Goal: Task Accomplishment & Management: Use online tool/utility

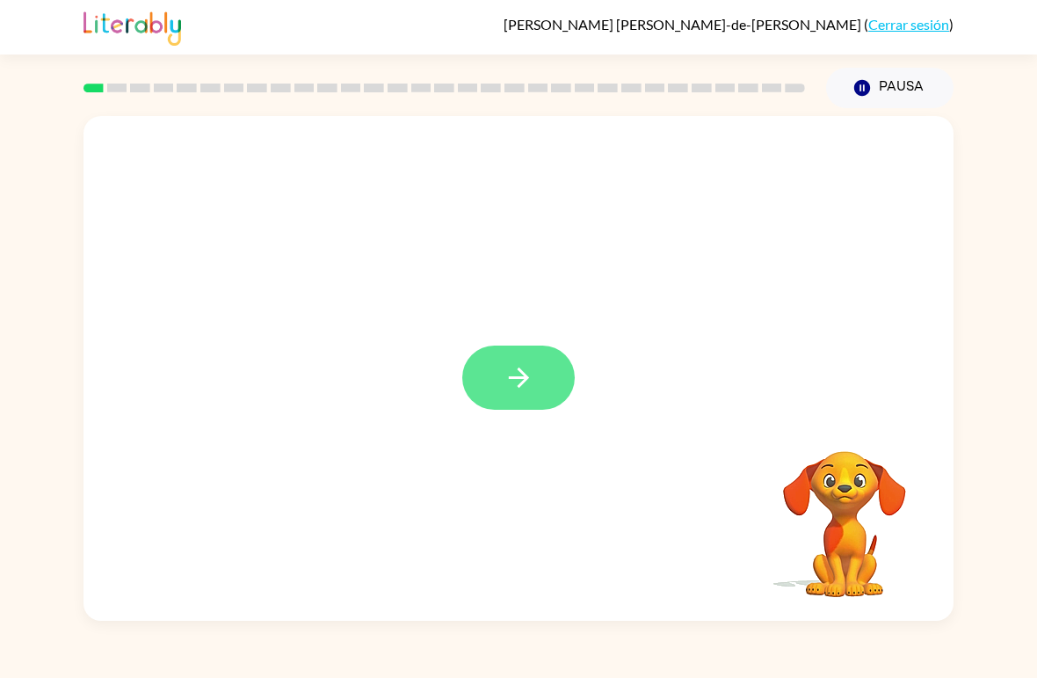
click at [526, 385] on icon "button" at bounding box center [519, 377] width 31 height 31
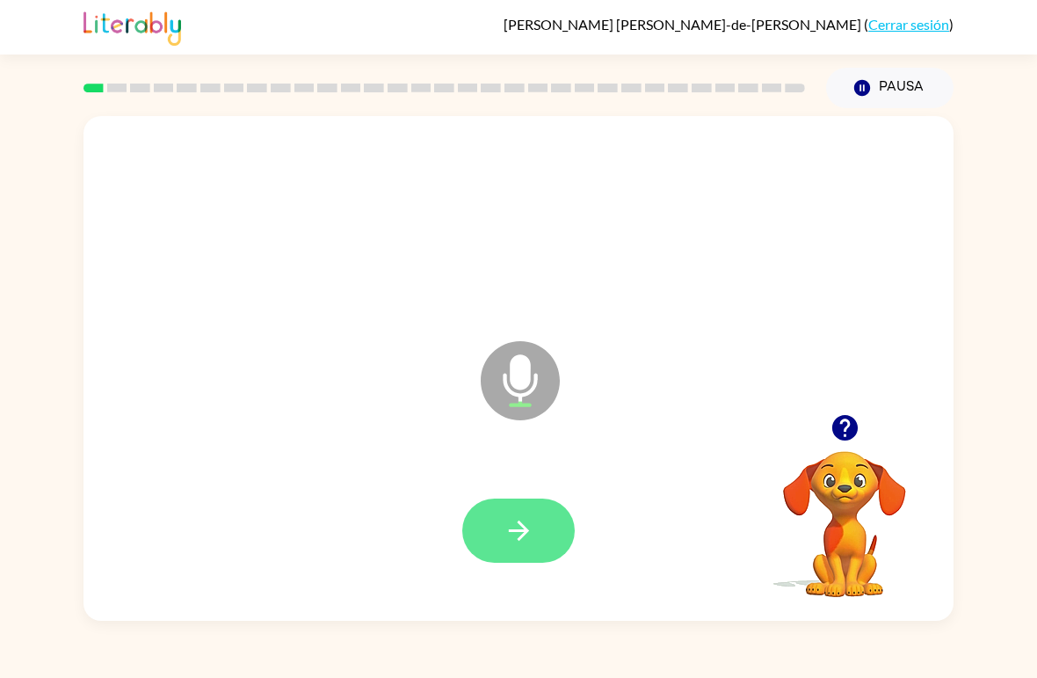
click at [519, 529] on icon "button" at bounding box center [519, 530] width 31 height 31
click at [523, 543] on icon "button" at bounding box center [519, 530] width 31 height 31
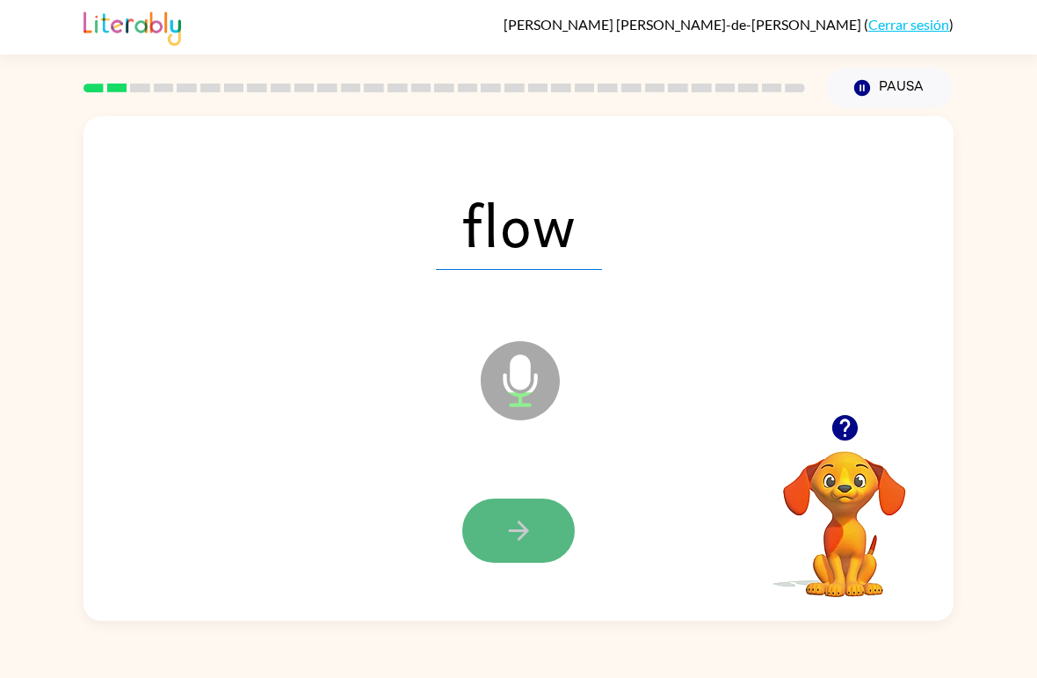
click at [531, 531] on icon "button" at bounding box center [519, 530] width 31 height 31
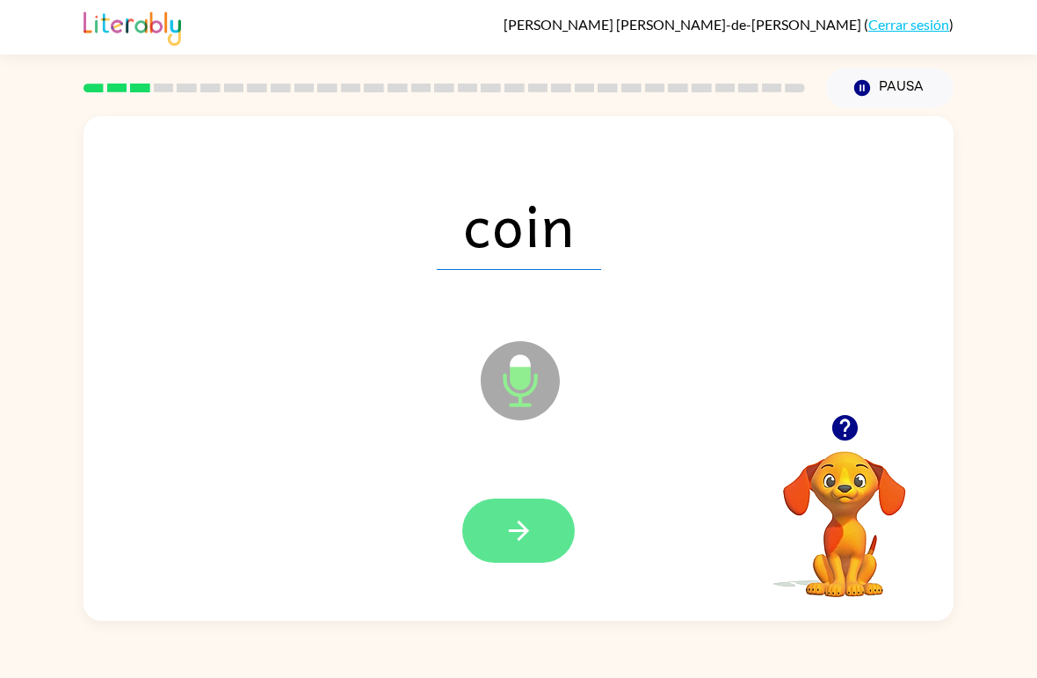
click at [534, 532] on icon "button" at bounding box center [519, 530] width 31 height 31
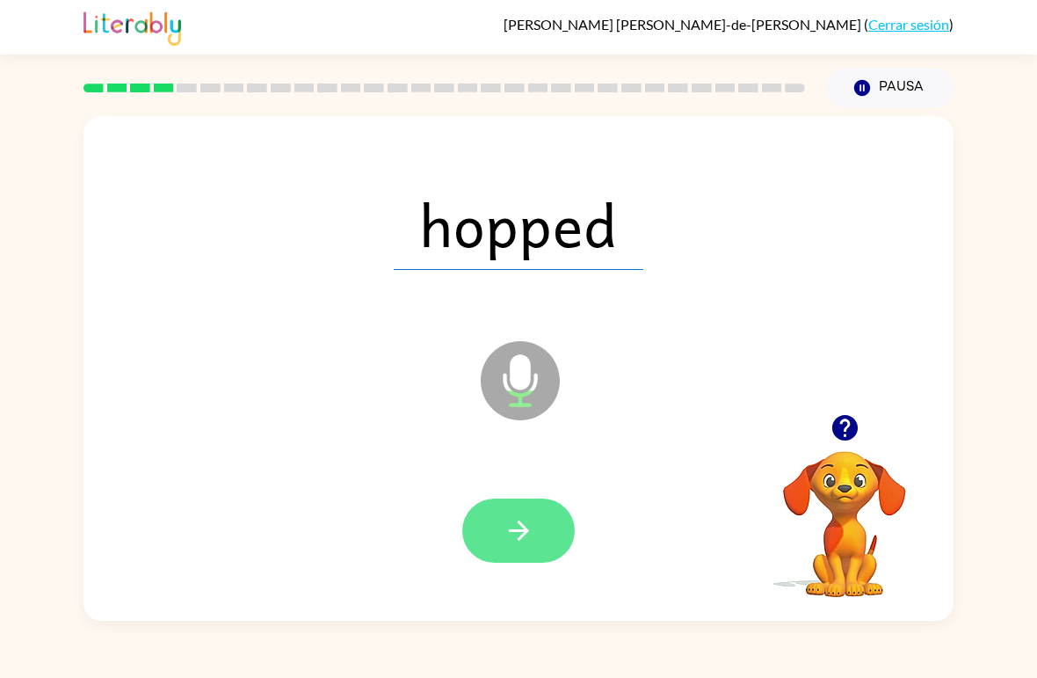
click at [537, 527] on button "button" at bounding box center [518, 530] width 113 height 64
click at [533, 541] on icon "button" at bounding box center [519, 530] width 31 height 31
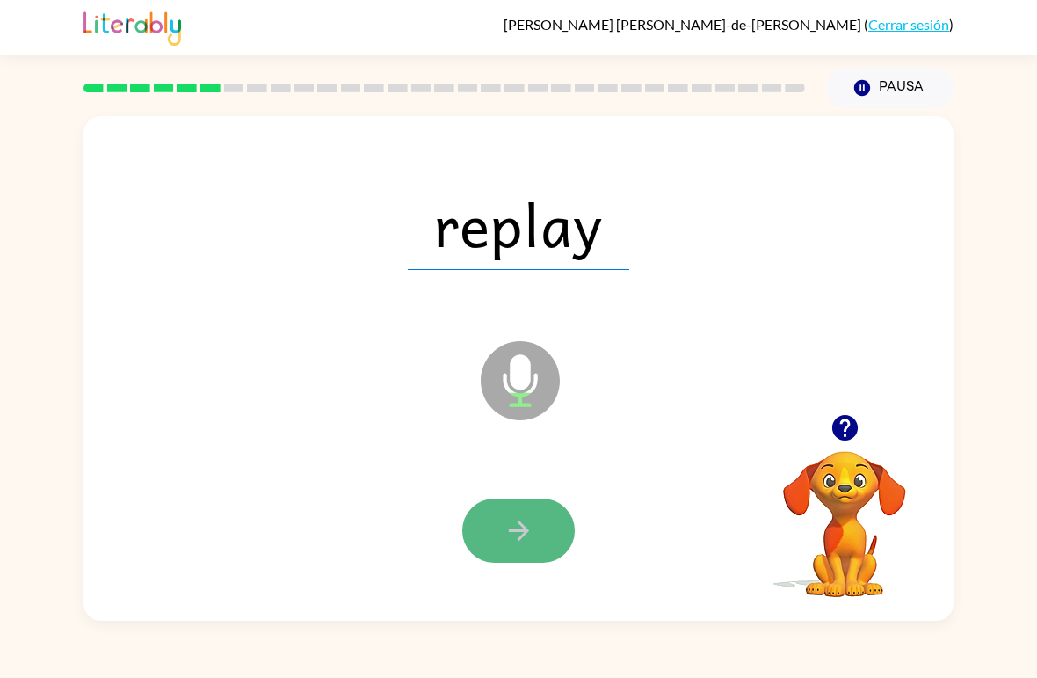
click at [533, 527] on icon "button" at bounding box center [519, 530] width 31 height 31
click at [525, 521] on icon "button" at bounding box center [519, 530] width 31 height 31
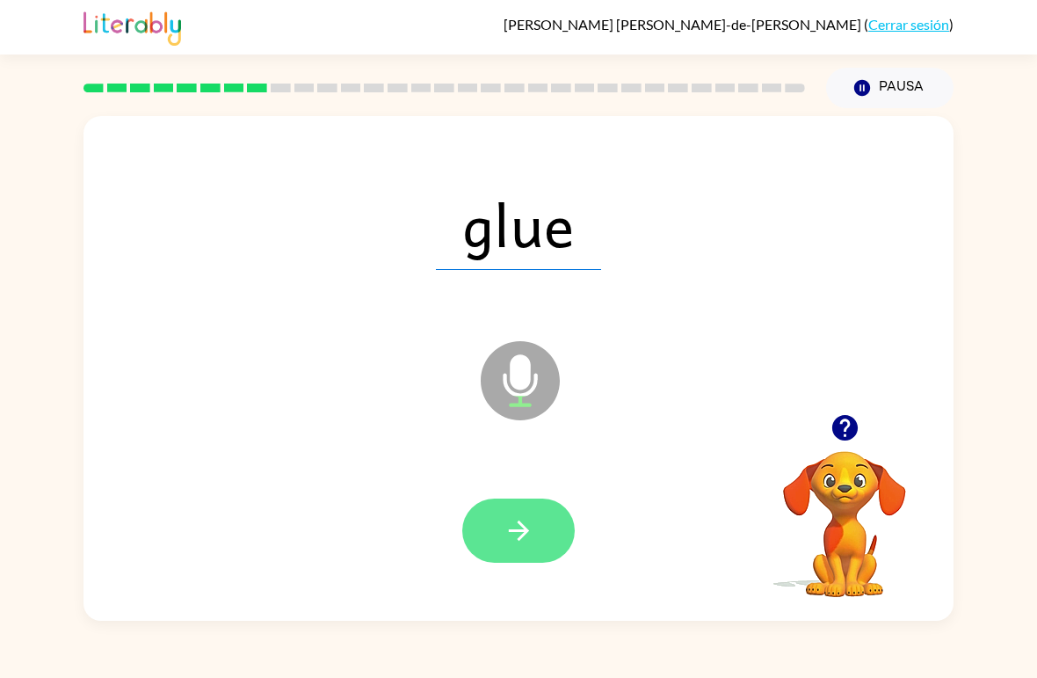
click at [523, 527] on icon "button" at bounding box center [518, 530] width 20 height 20
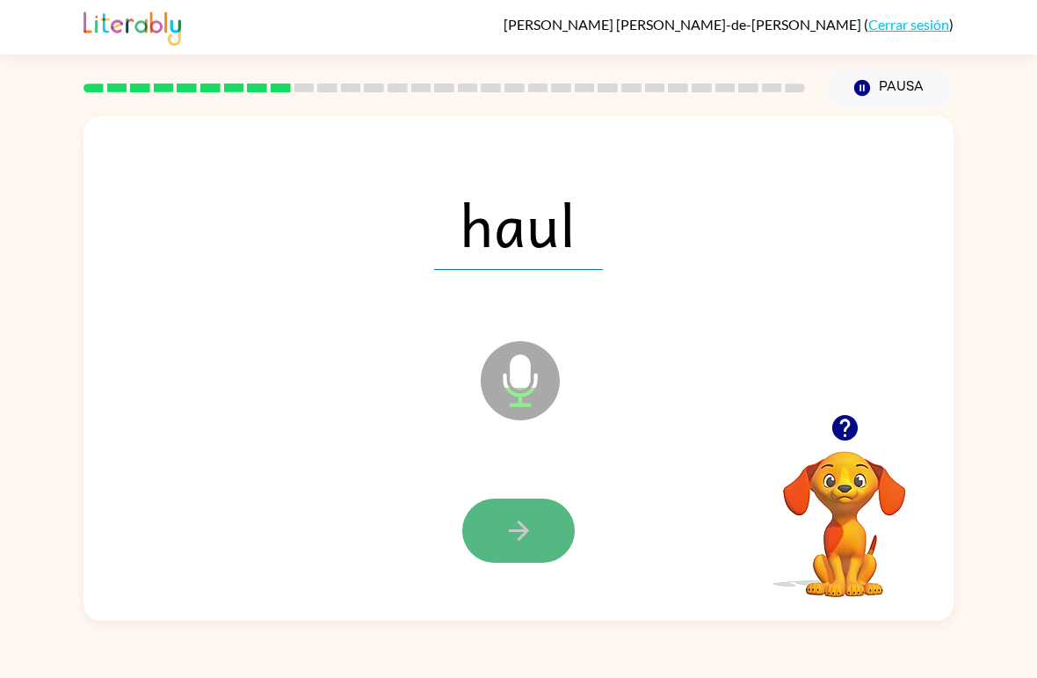
click at [520, 527] on icon "button" at bounding box center [519, 530] width 31 height 31
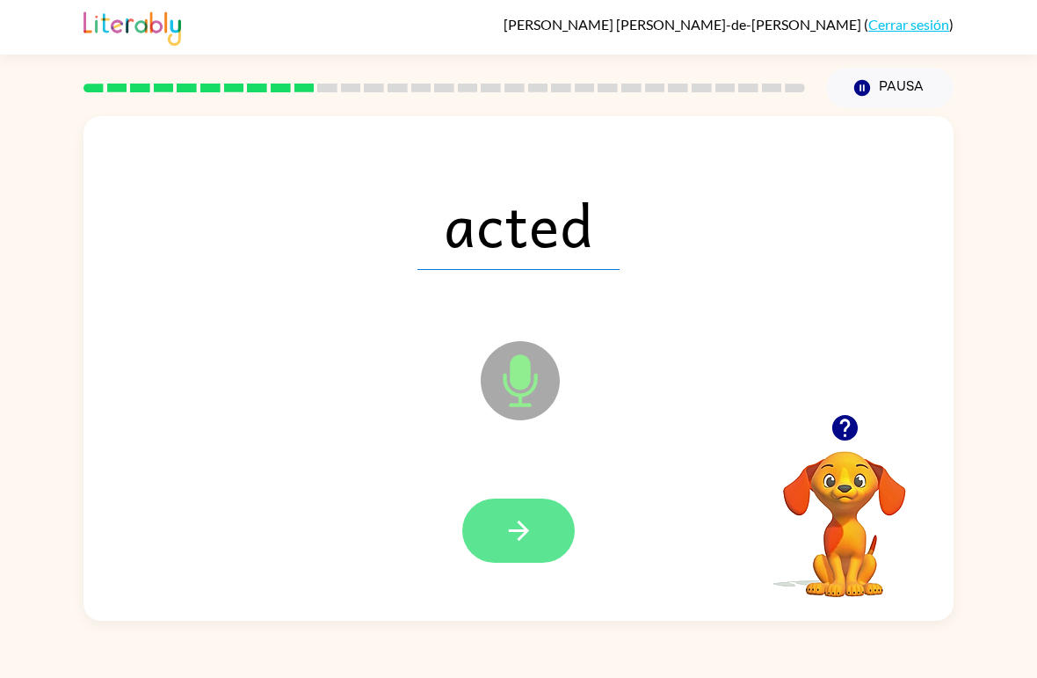
click at [520, 527] on icon "button" at bounding box center [519, 530] width 31 height 31
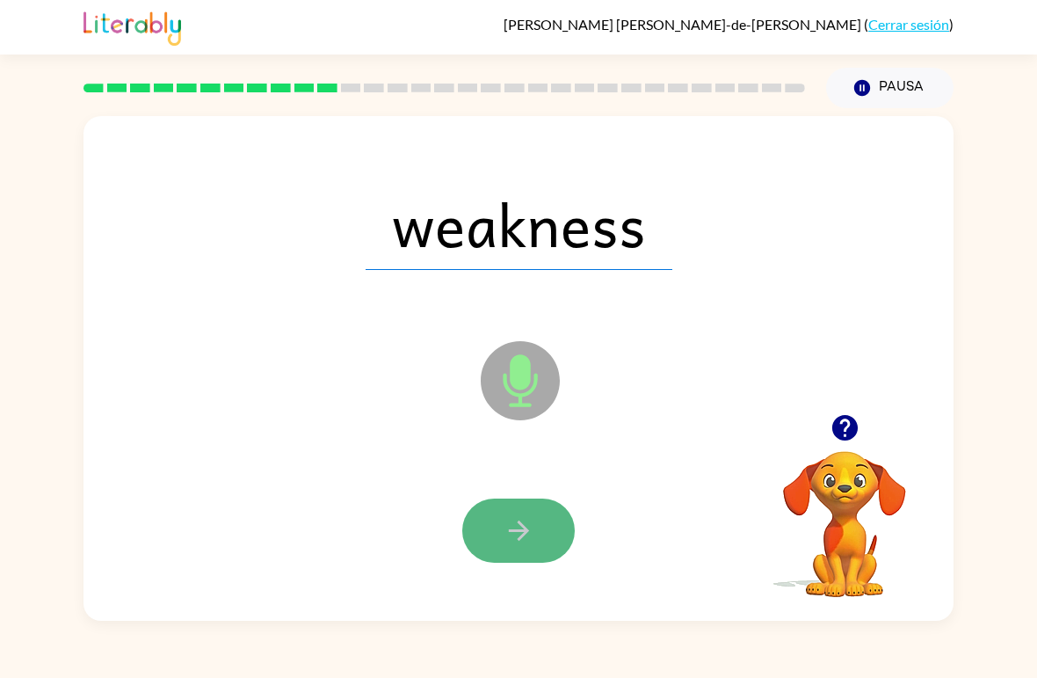
click at [544, 522] on button "button" at bounding box center [518, 530] width 113 height 64
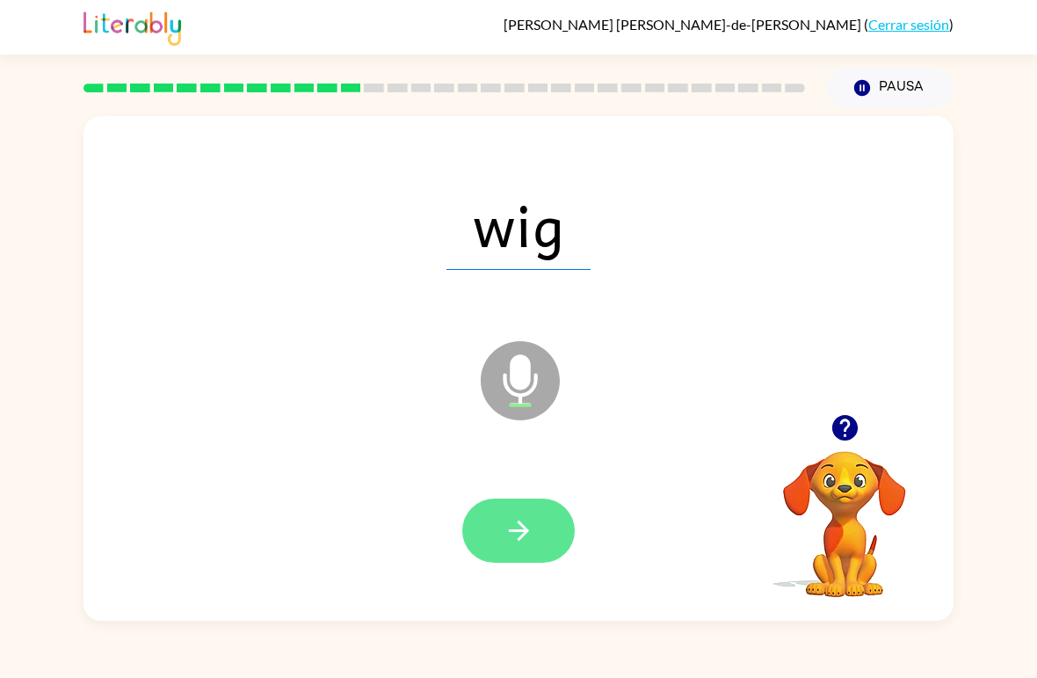
click at [527, 514] on button "button" at bounding box center [518, 530] width 113 height 64
click at [522, 528] on icon "button" at bounding box center [519, 530] width 31 height 31
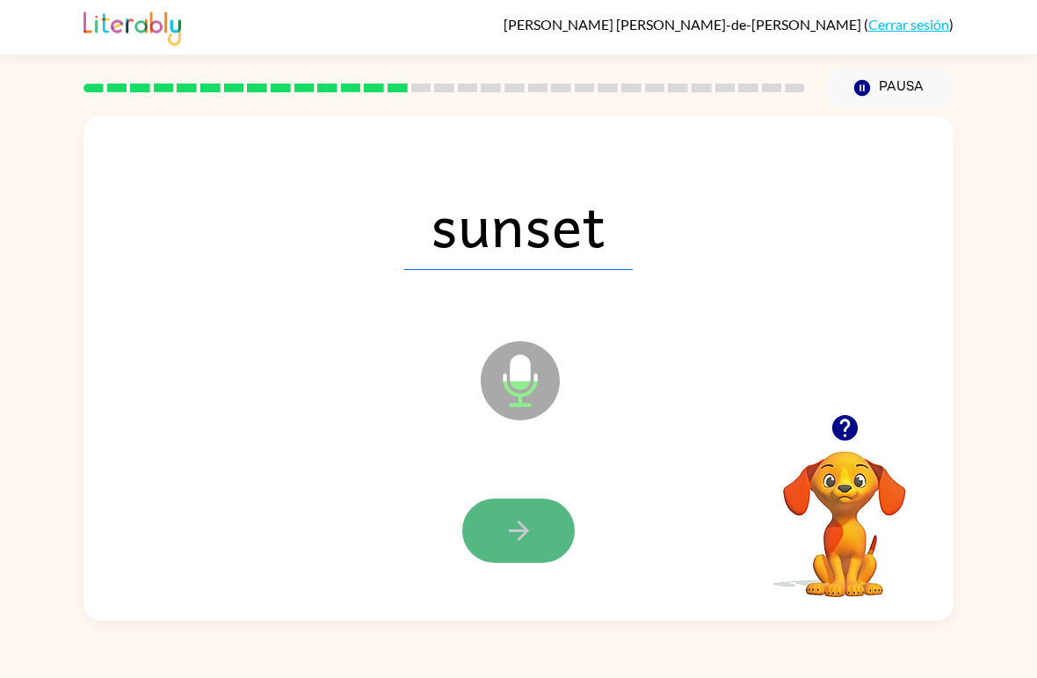
click at [525, 535] on icon "button" at bounding box center [518, 530] width 20 height 20
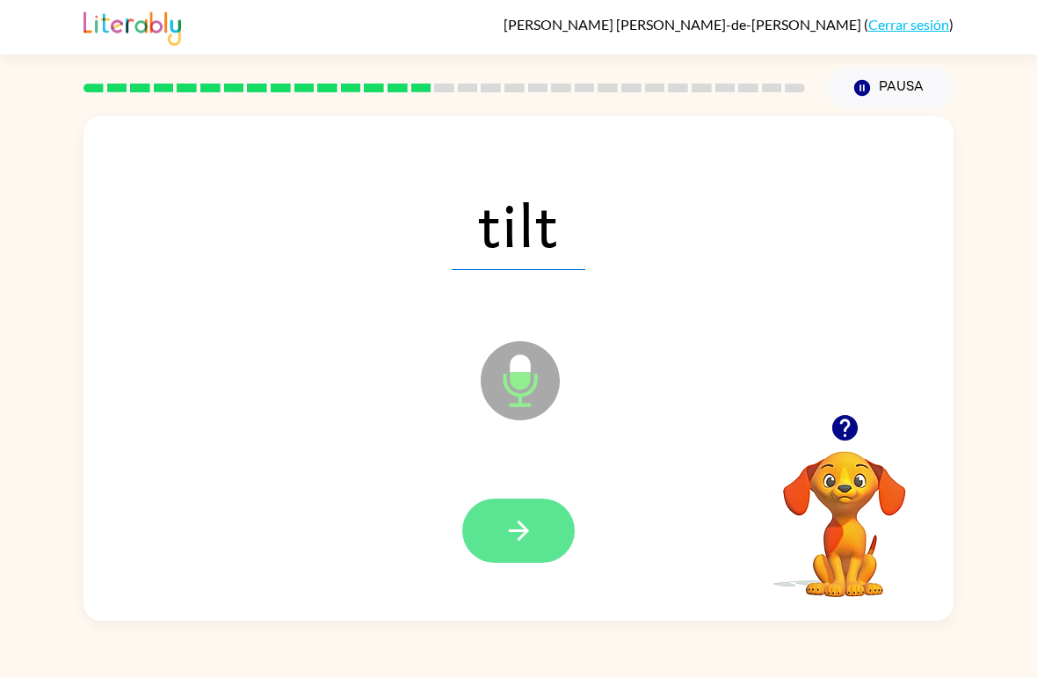
click at [541, 531] on button "button" at bounding box center [518, 530] width 113 height 64
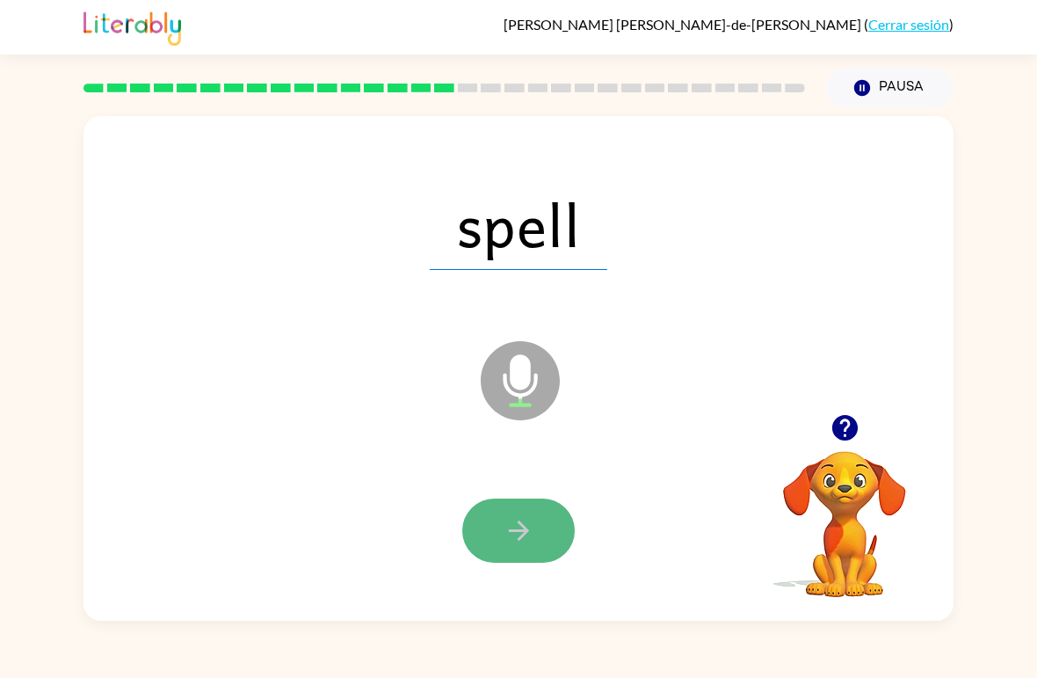
click at [517, 528] on icon "button" at bounding box center [519, 530] width 31 height 31
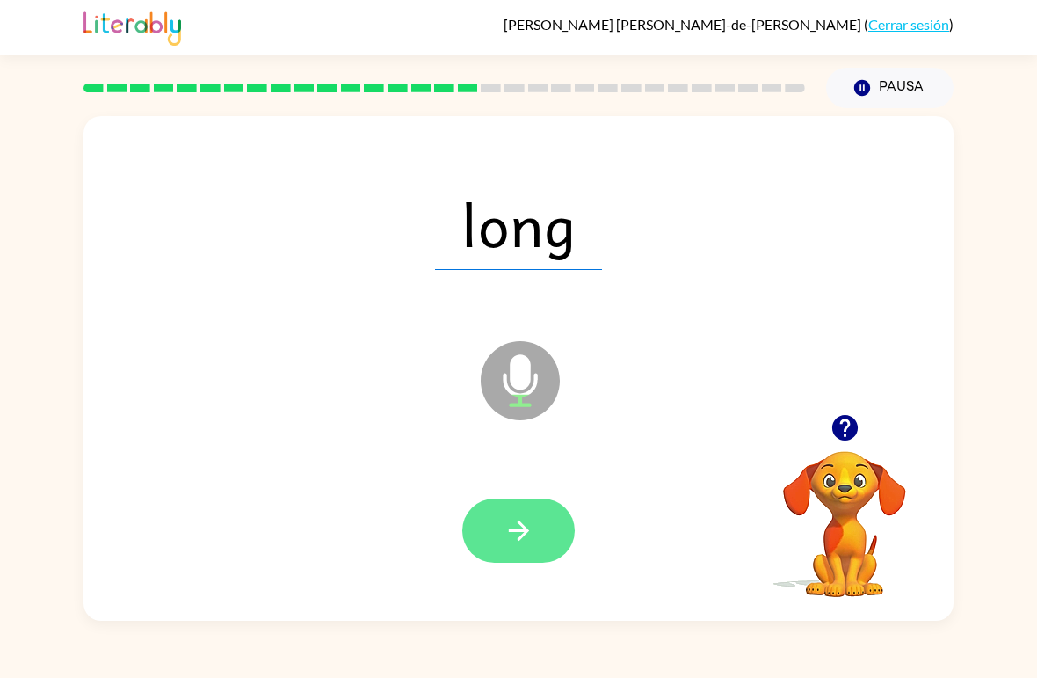
click at [532, 520] on icon "button" at bounding box center [519, 530] width 31 height 31
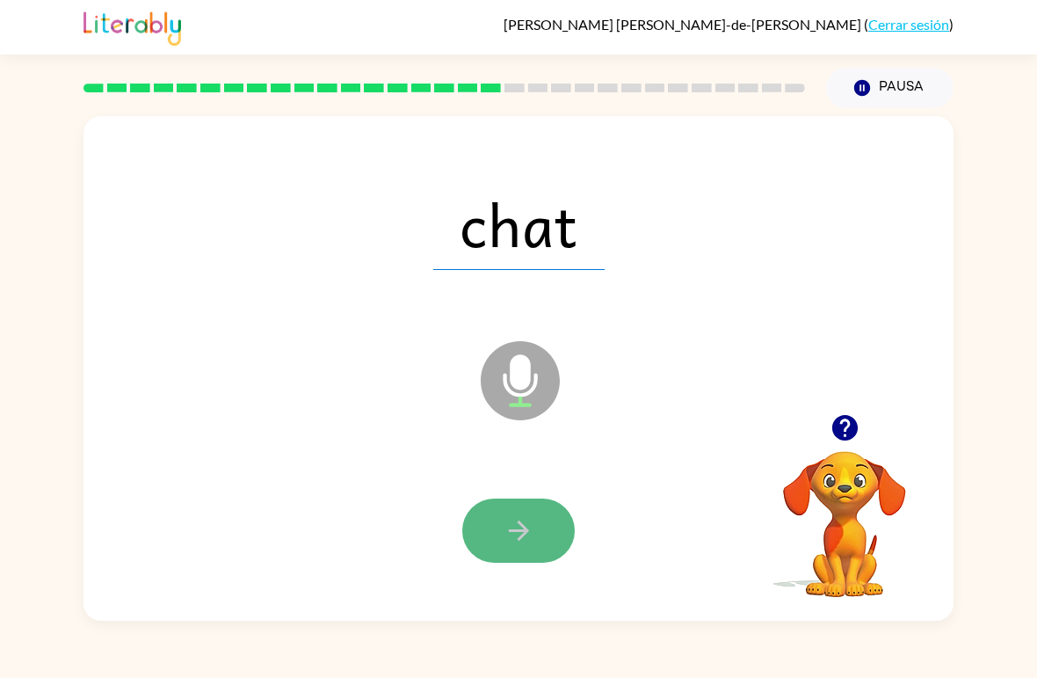
click at [515, 537] on icon "button" at bounding box center [519, 530] width 31 height 31
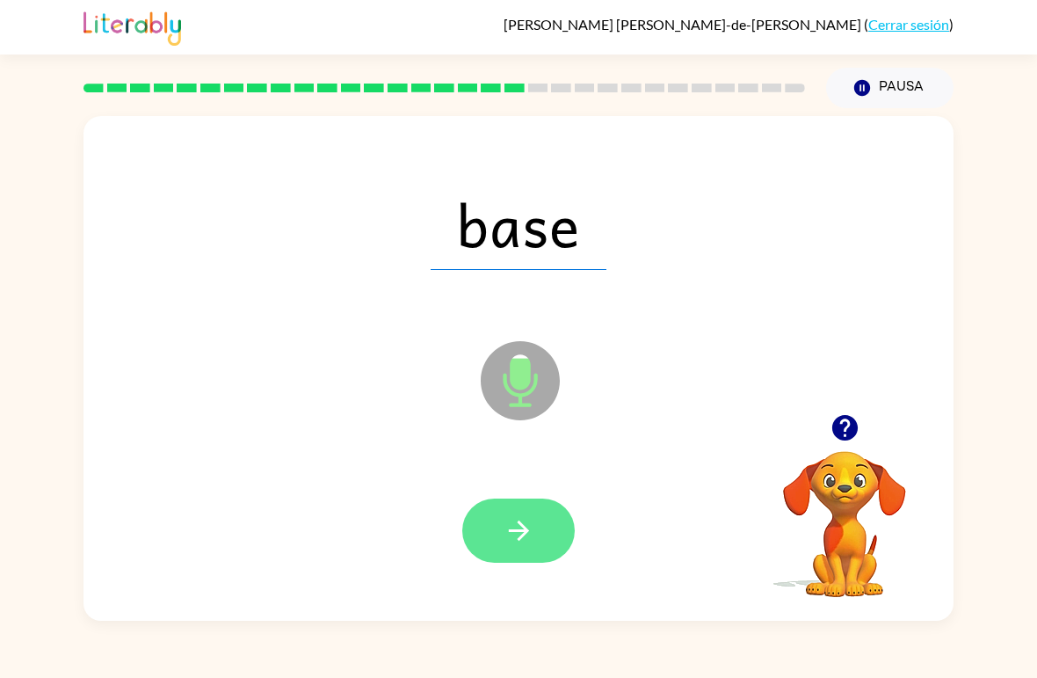
click at [514, 536] on icon "button" at bounding box center [519, 530] width 31 height 31
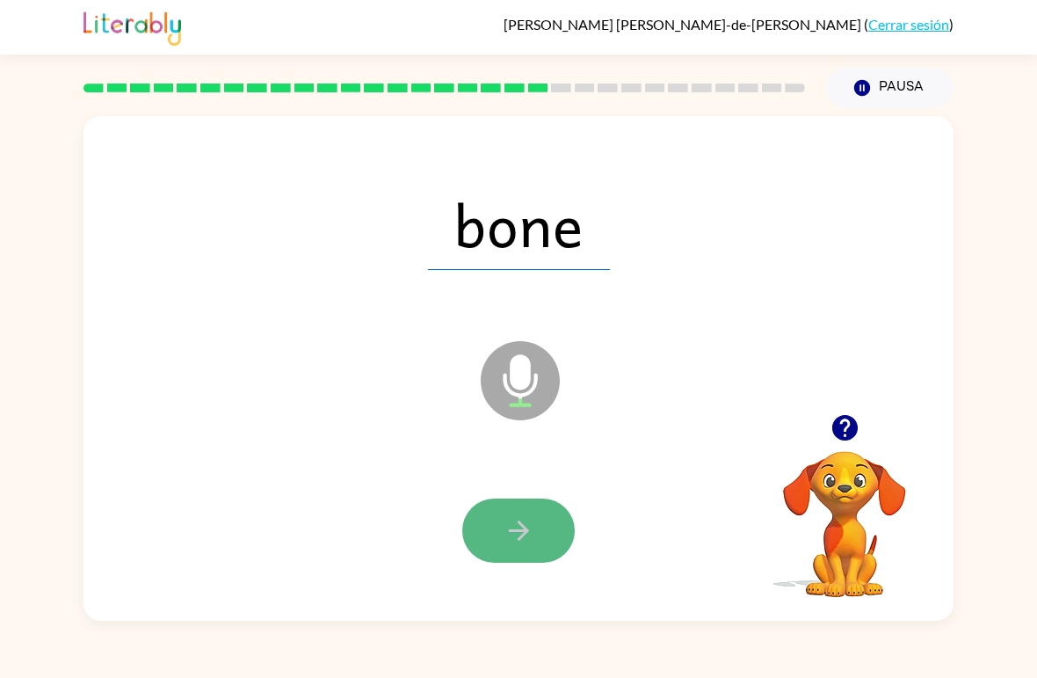
click at [512, 535] on icon "button" at bounding box center [519, 530] width 31 height 31
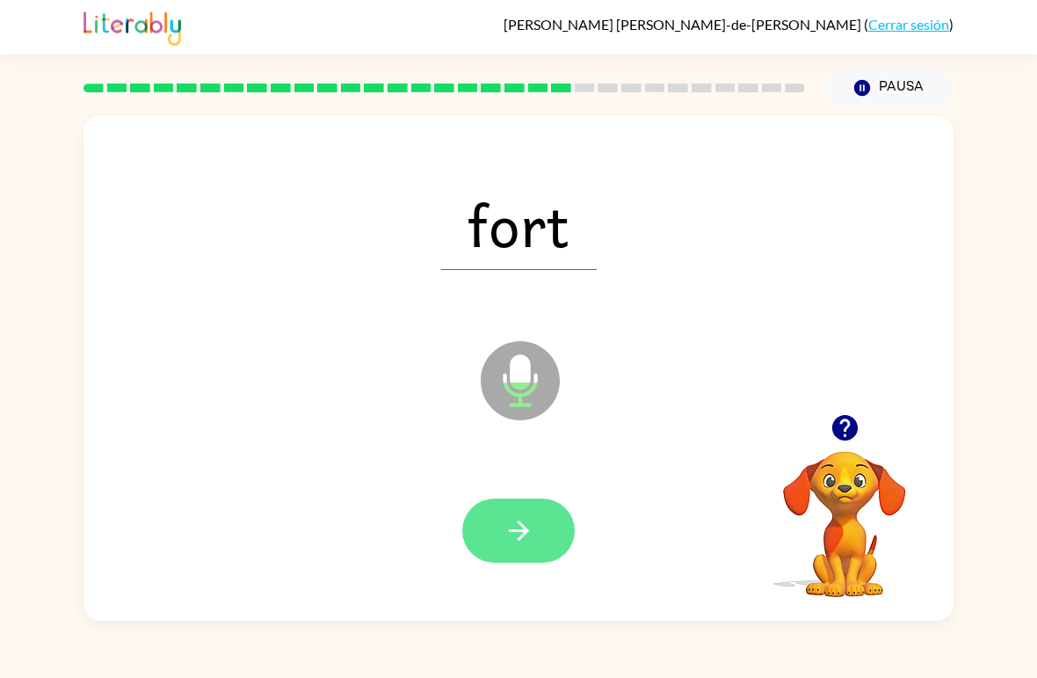
click at [522, 519] on icon "button" at bounding box center [519, 530] width 31 height 31
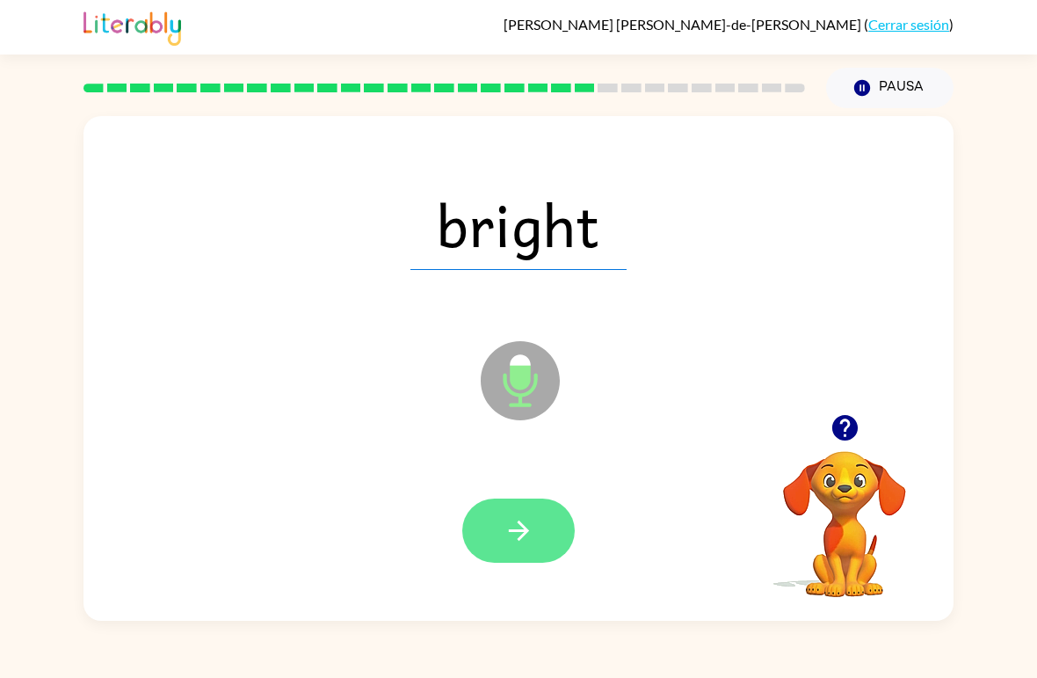
click at [520, 535] on icon "button" at bounding box center [519, 530] width 31 height 31
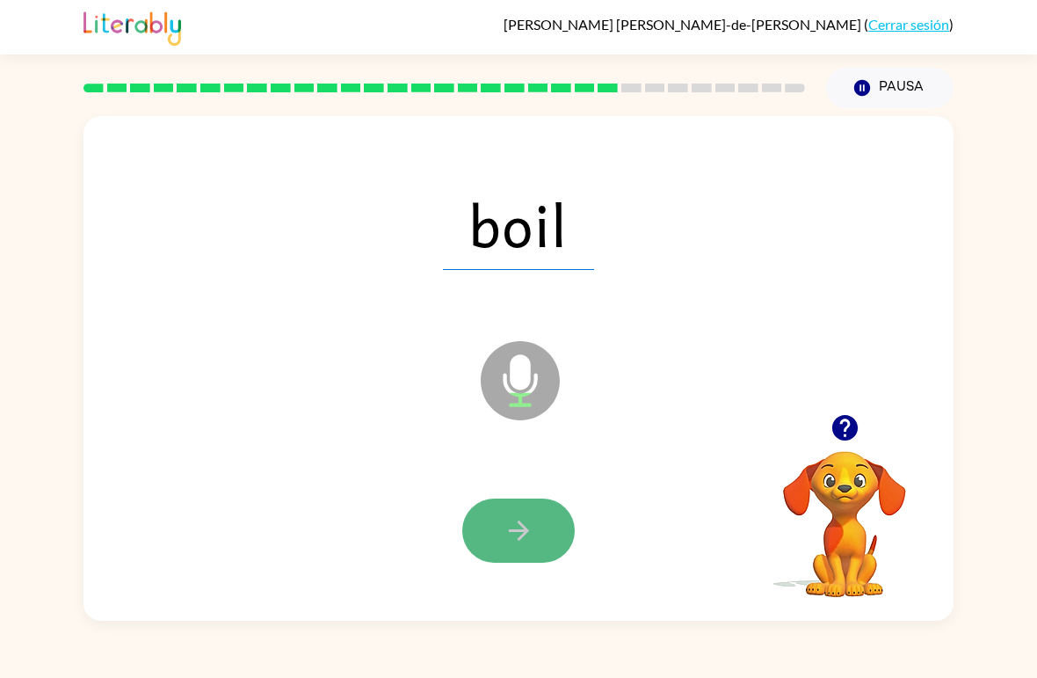
click at [540, 521] on button "button" at bounding box center [518, 530] width 113 height 64
click at [518, 549] on button "button" at bounding box center [518, 530] width 113 height 64
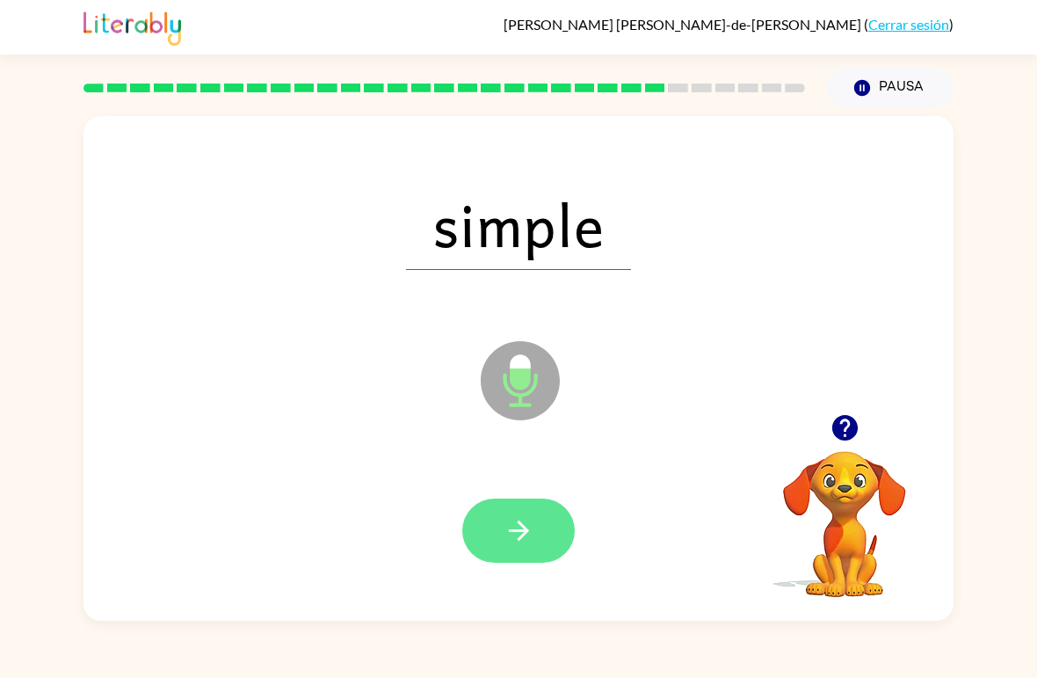
click at [511, 540] on icon "button" at bounding box center [519, 530] width 31 height 31
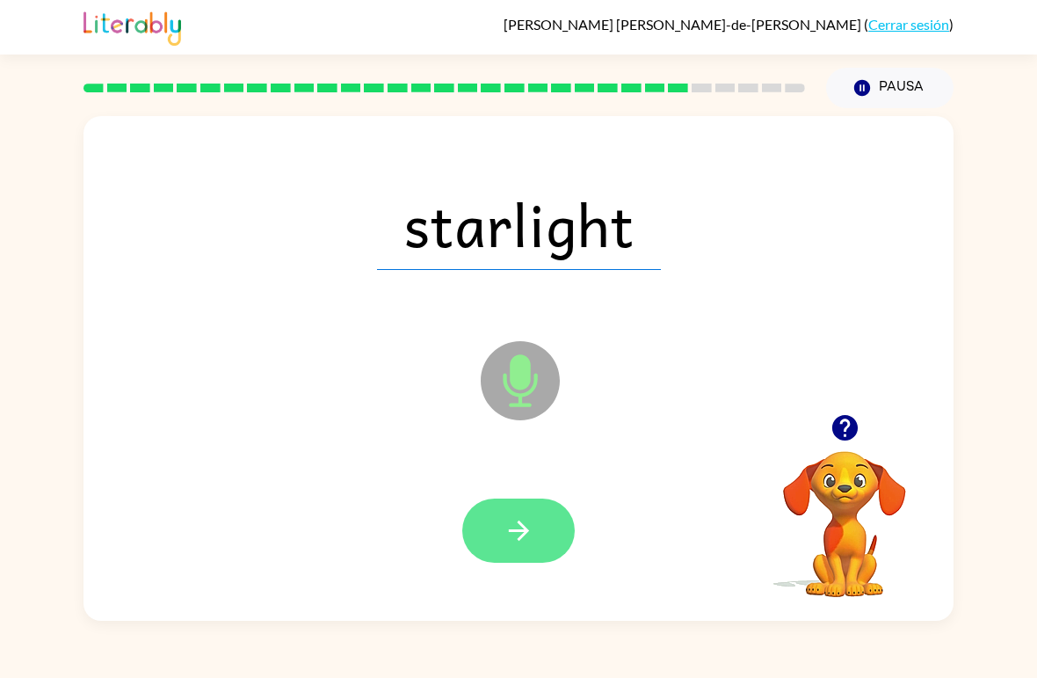
click at [513, 531] on icon "button" at bounding box center [518, 530] width 20 height 20
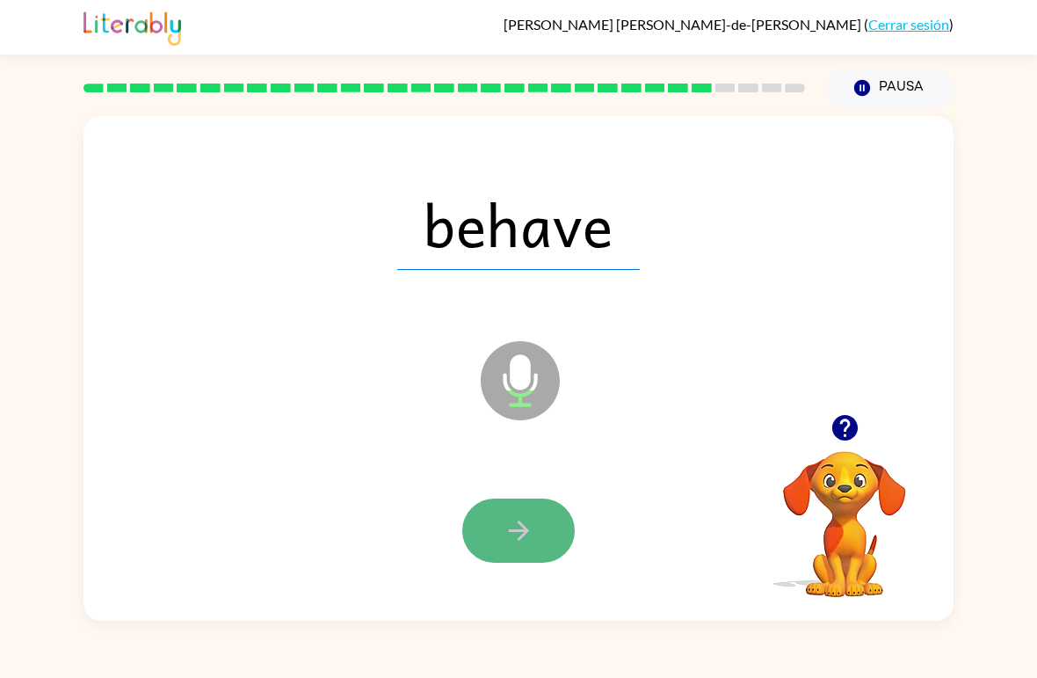
click at [525, 527] on icon "button" at bounding box center [519, 530] width 31 height 31
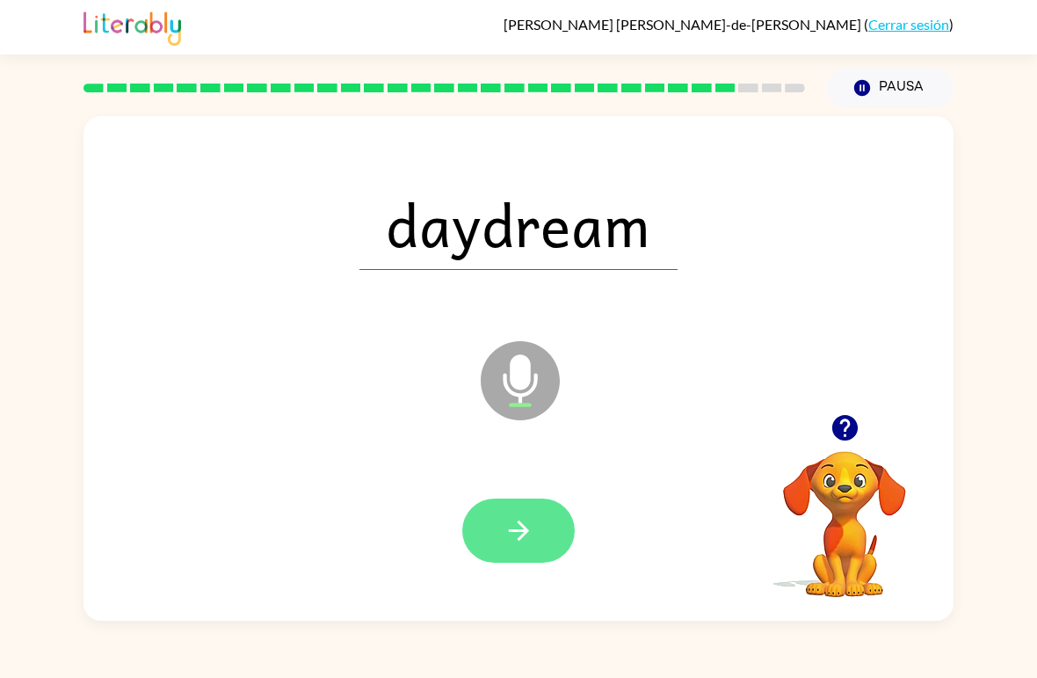
click at [520, 533] on icon "button" at bounding box center [518, 530] width 20 height 20
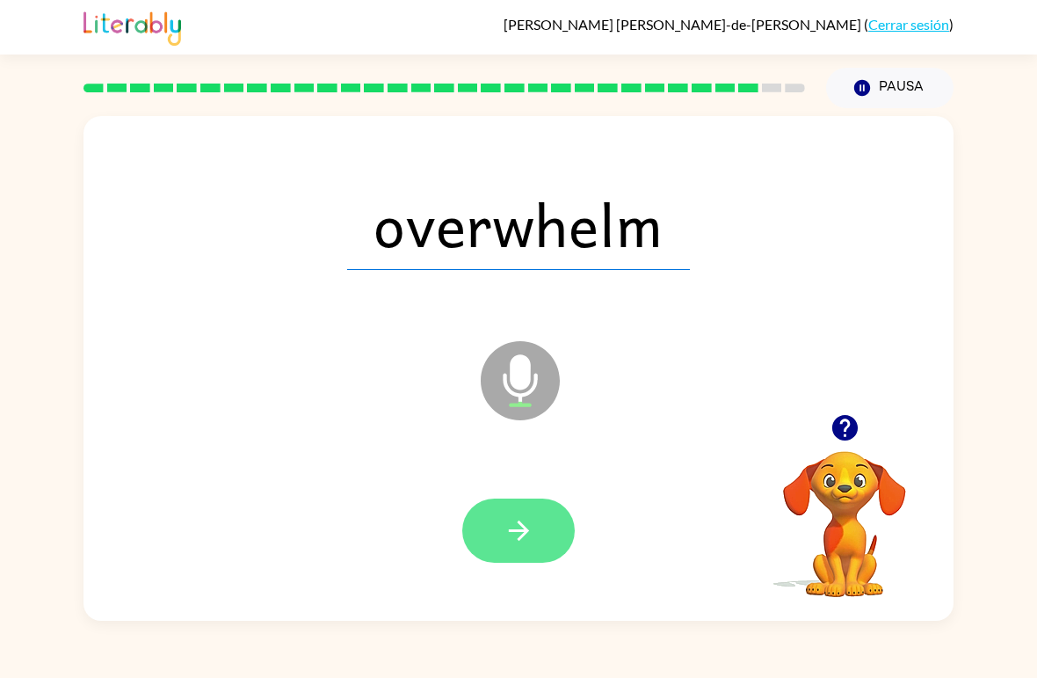
click at [549, 529] on button "button" at bounding box center [518, 530] width 113 height 64
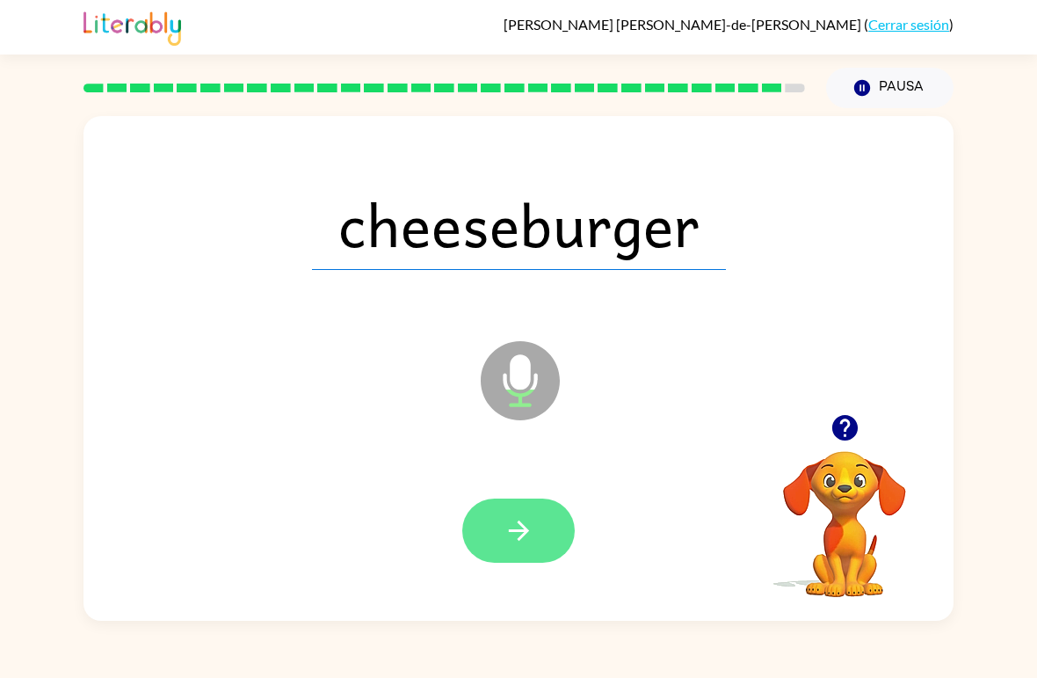
click at [532, 540] on icon "button" at bounding box center [519, 530] width 31 height 31
